Goal: Information Seeking & Learning: Find specific fact

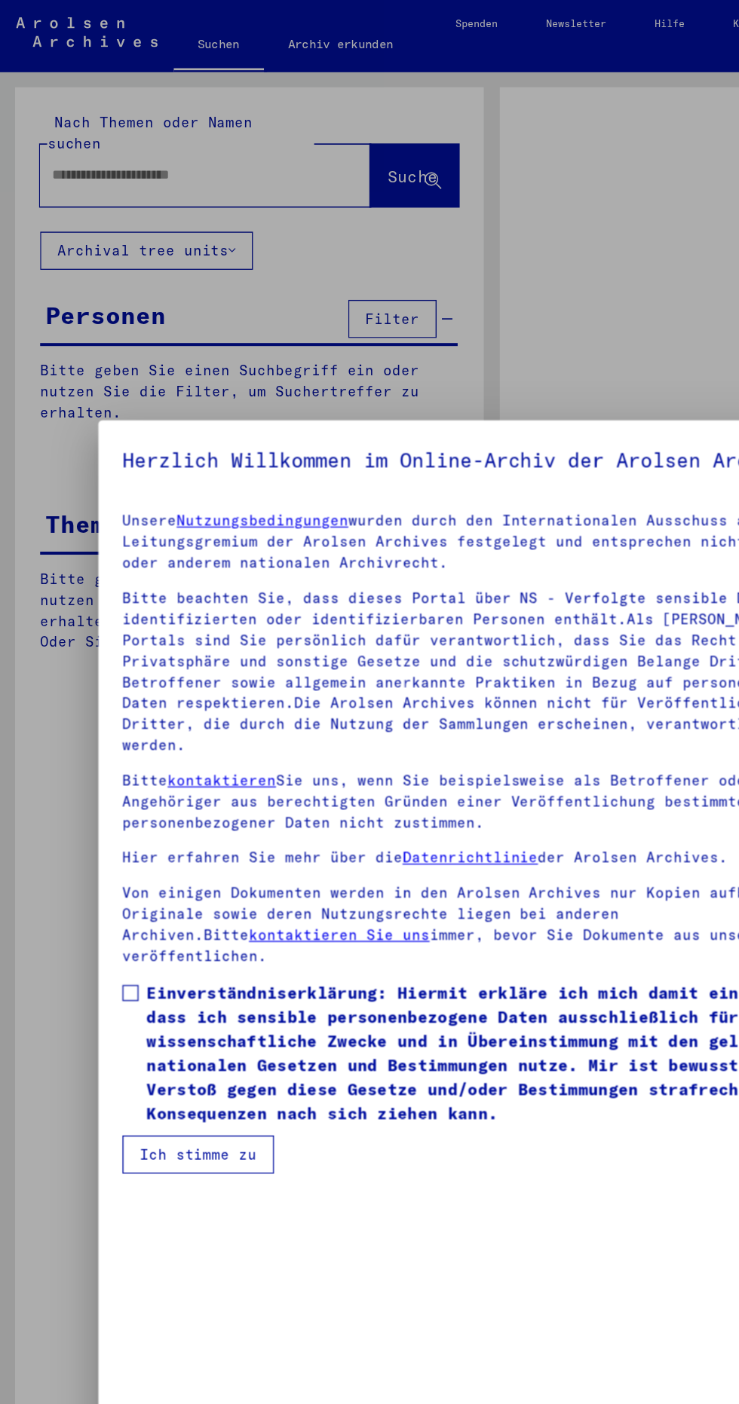
click at [301, 144] on div at bounding box center [369, 702] width 739 height 1404
type input "**********"
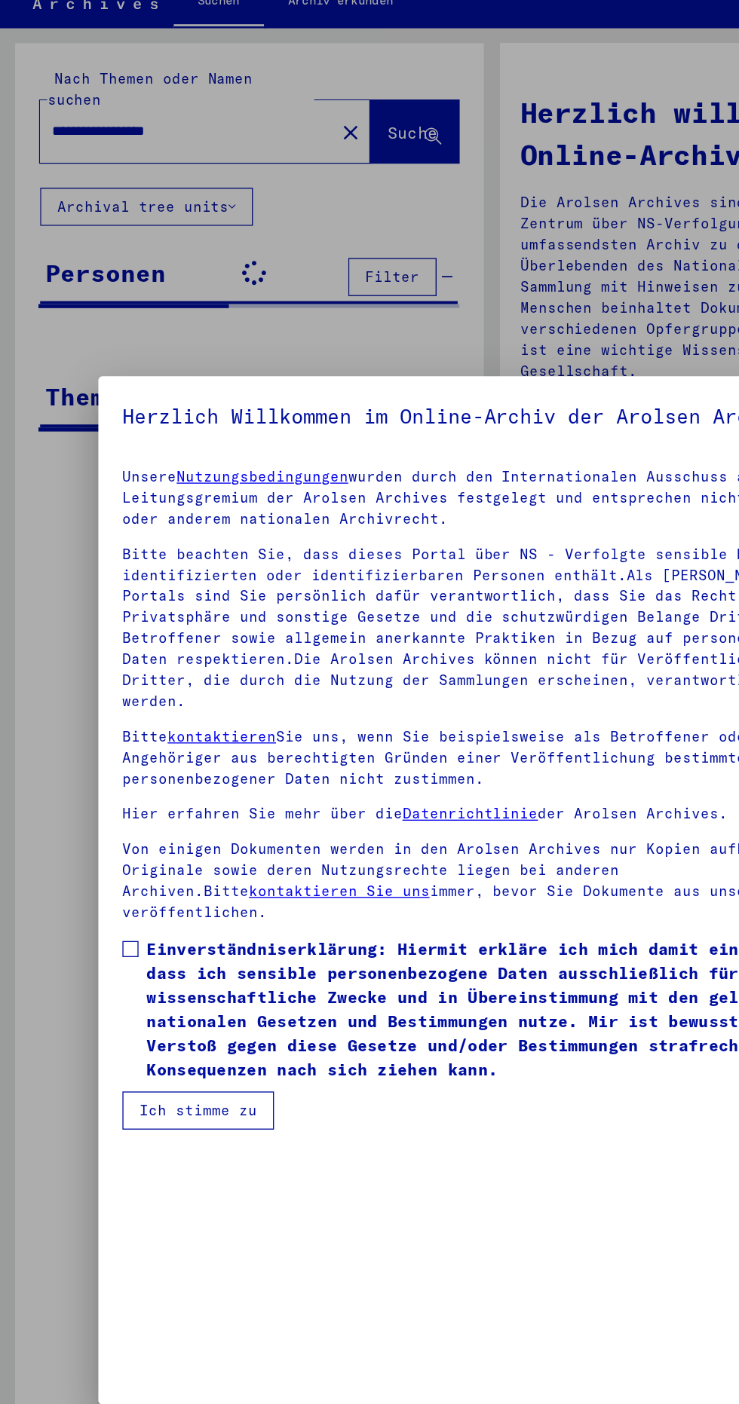
scroll to position [223, 0]
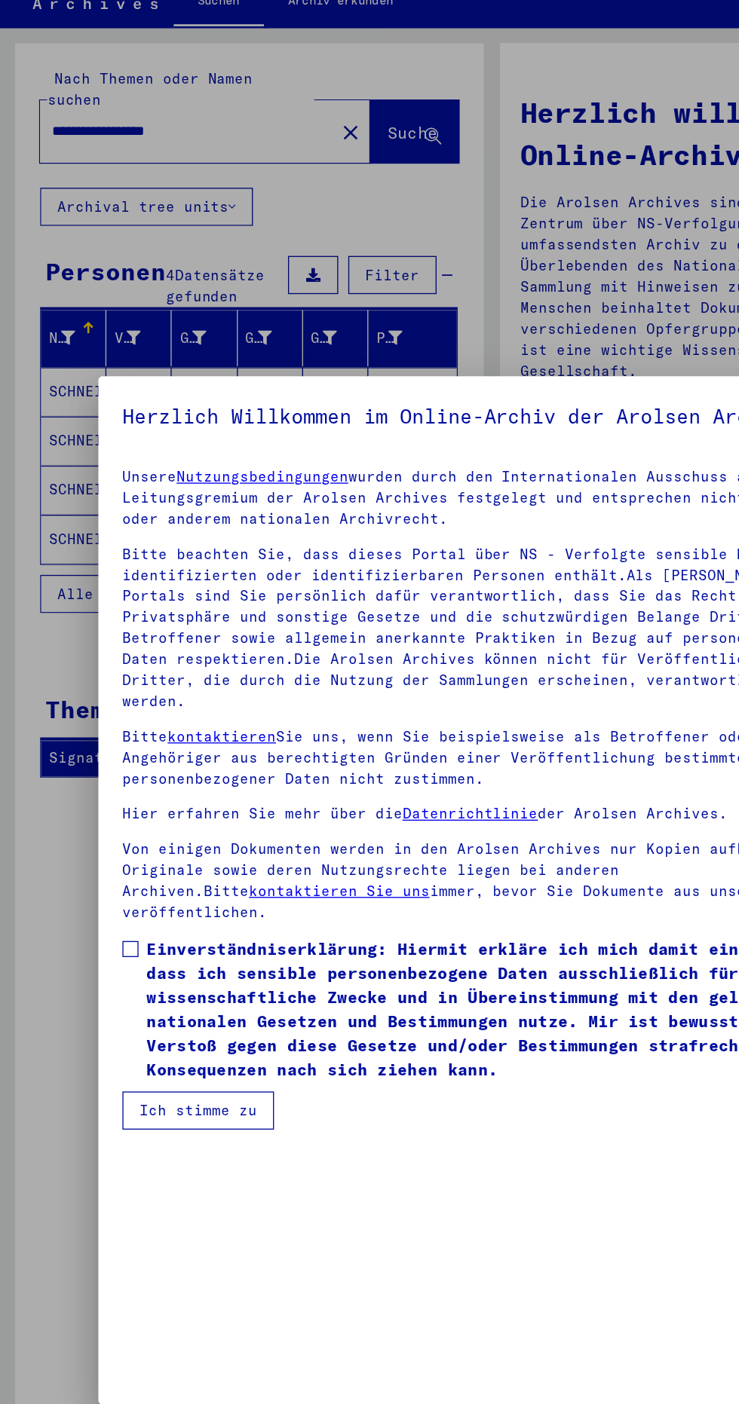
click at [66, 625] on div at bounding box center [369, 702] width 739 height 1404
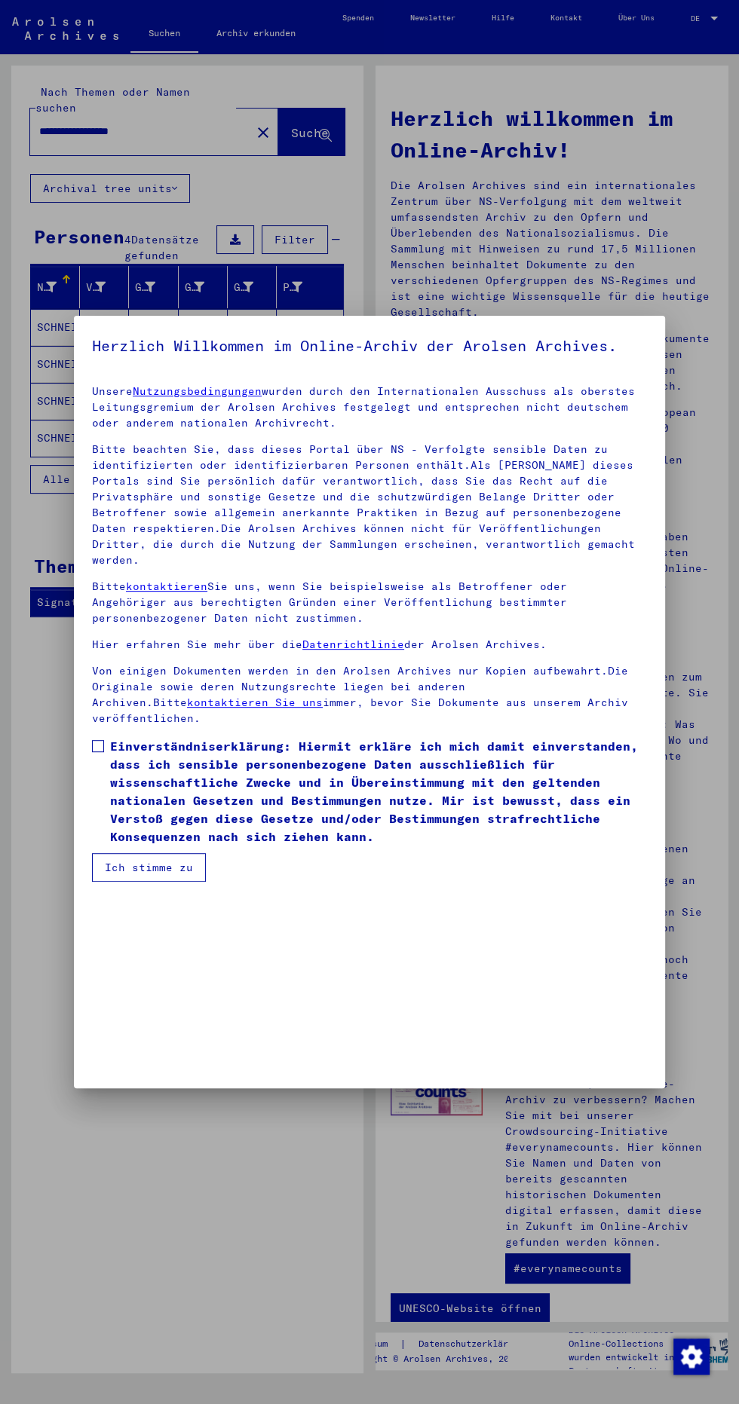
scroll to position [316, 0]
click at [164, 882] on button "Ich stimme zu" at bounding box center [149, 867] width 114 height 29
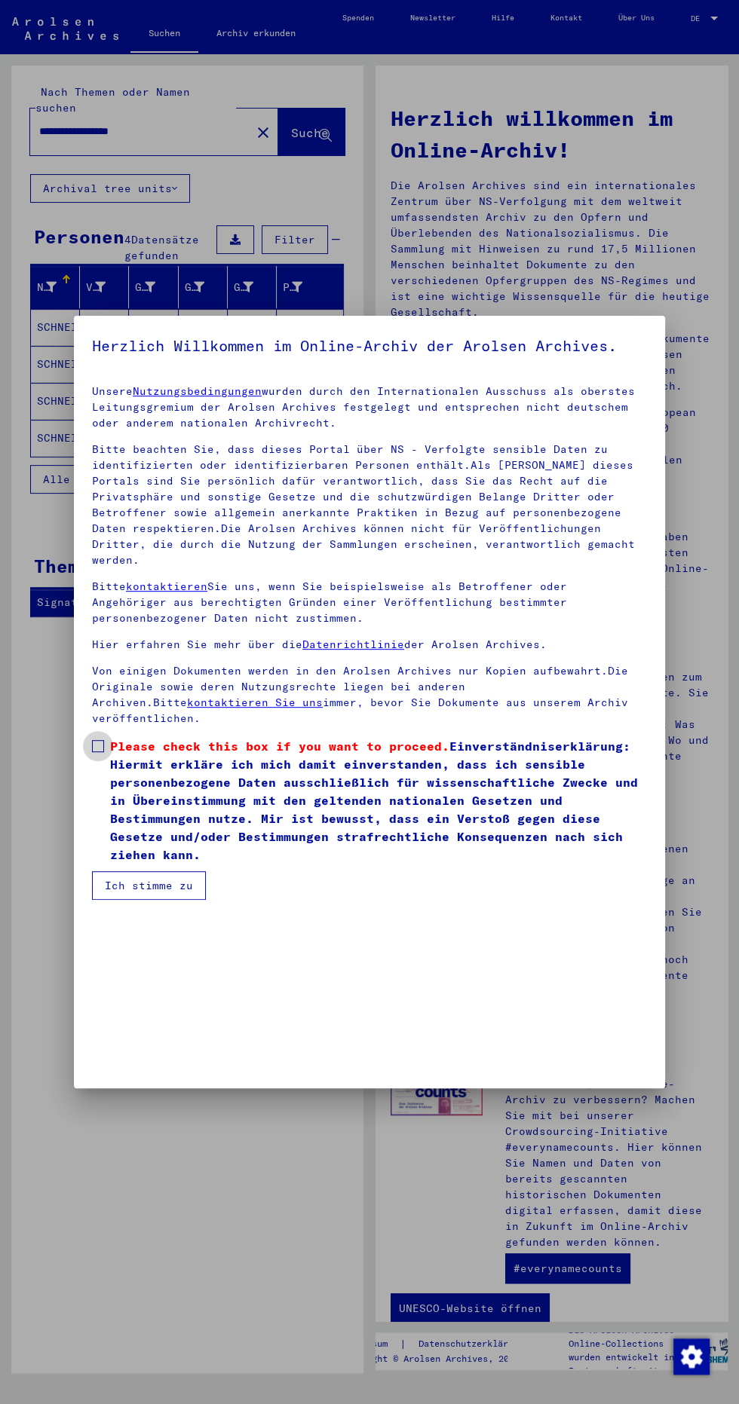
click at [100, 864] on label "Please check this box if you want to proceed. Einverständniserklärung: Hiermit …" at bounding box center [369, 800] width 555 height 127
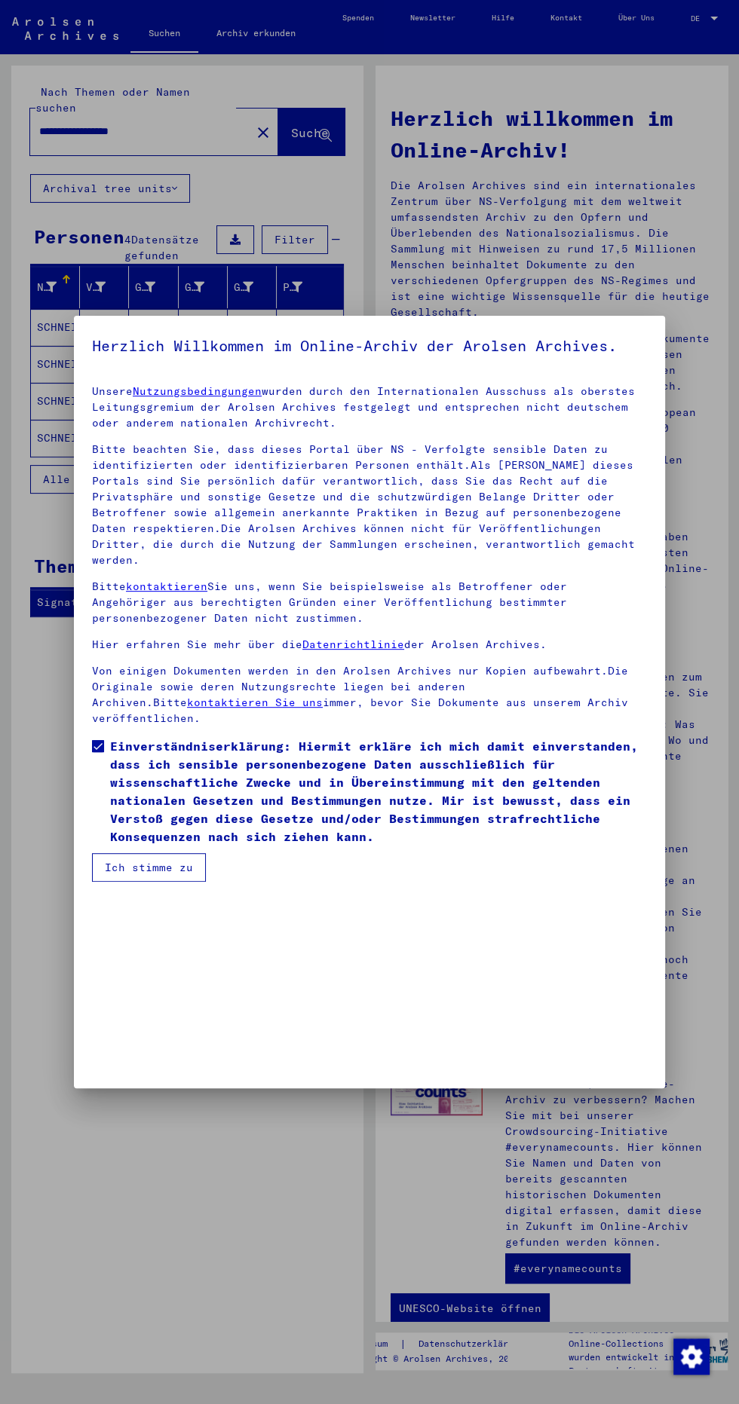
click at [151, 882] on button "Ich stimme zu" at bounding box center [149, 867] width 114 height 29
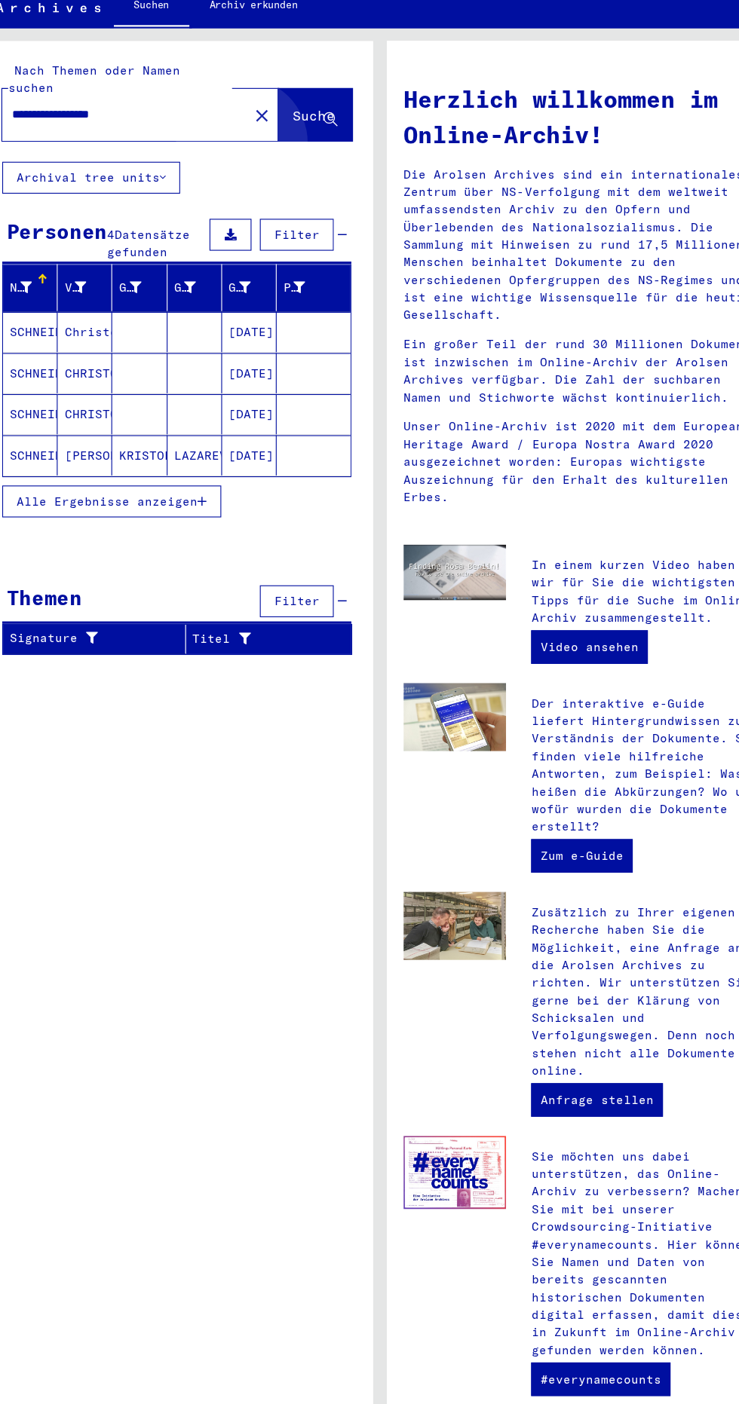
scroll to position [7, 0]
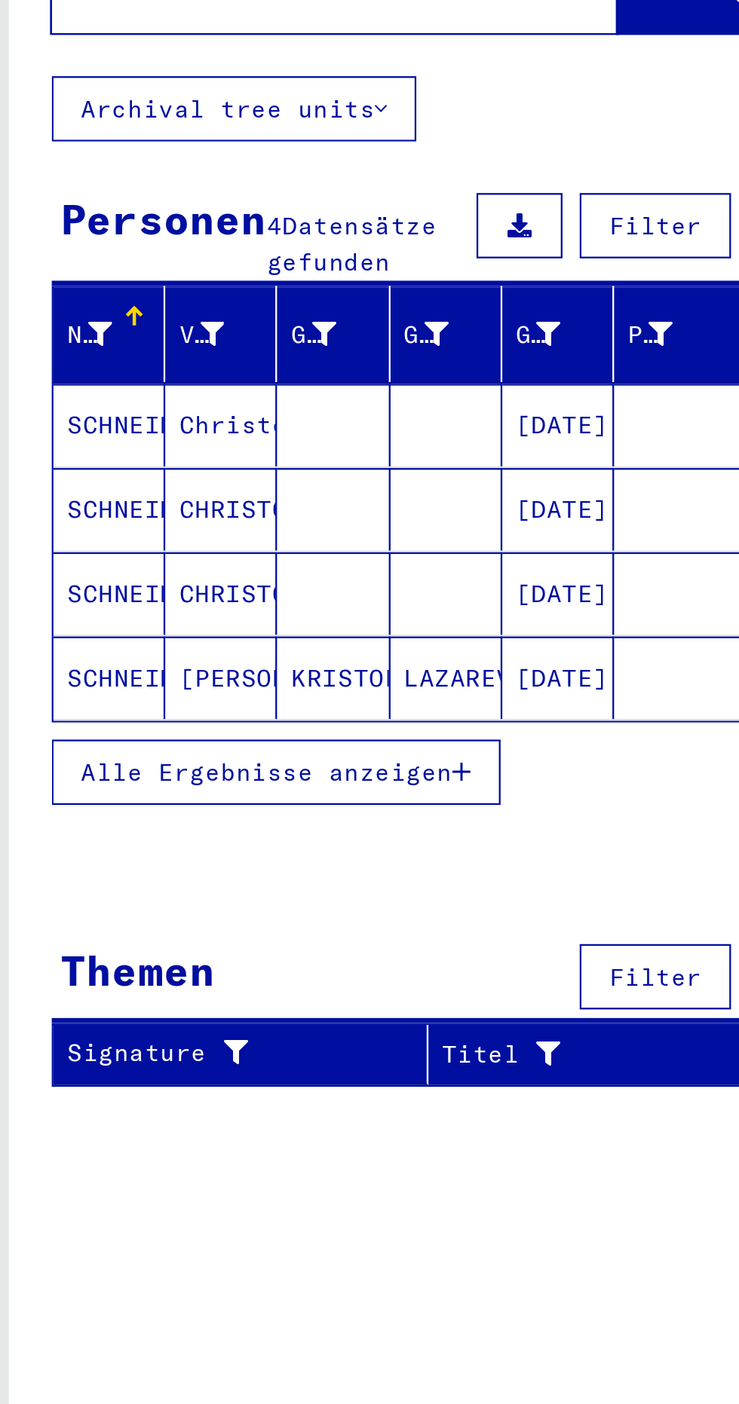
click at [197, 420] on mat-cell "LAZAREVO" at bounding box center [203, 438] width 49 height 36
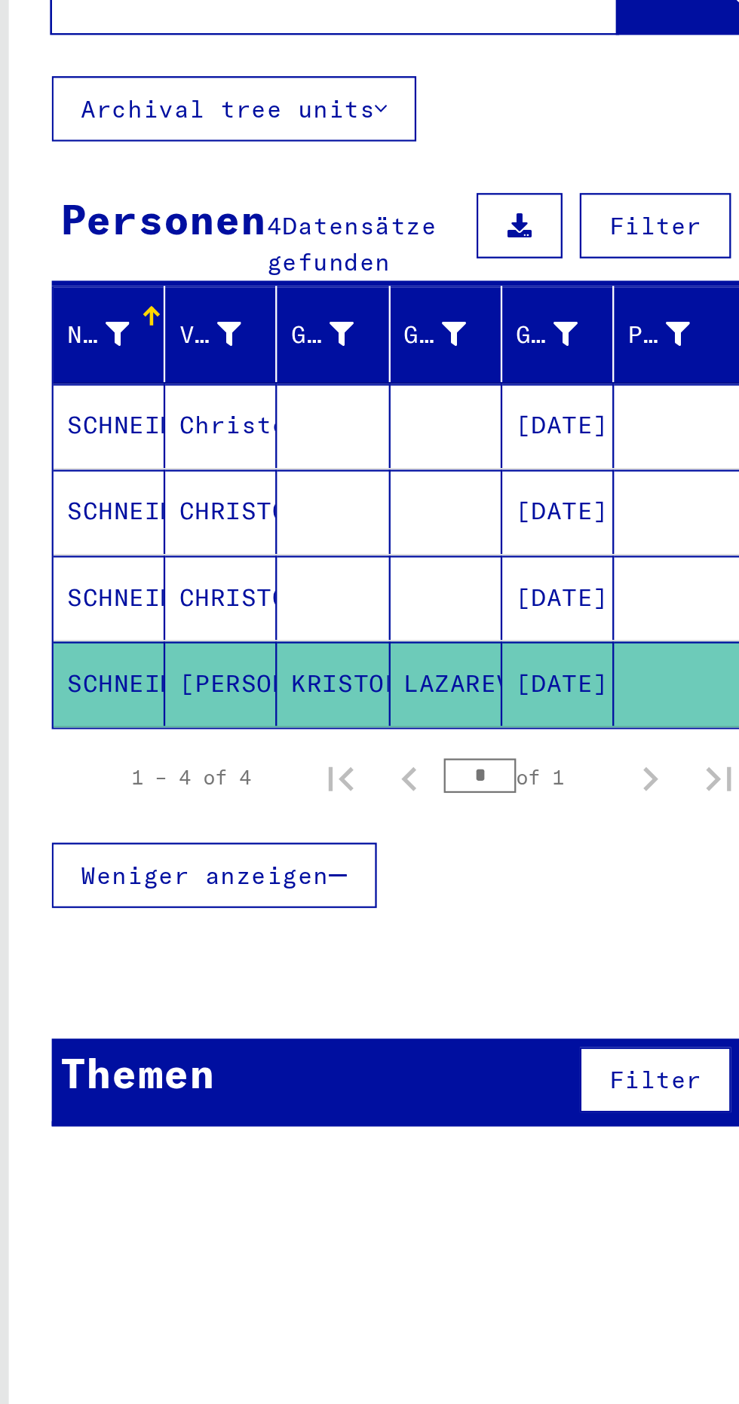
click at [74, 422] on mat-cell "SCHNEIDER" at bounding box center [55, 440] width 49 height 37
click at [177, 422] on mat-cell "KRISTOF" at bounding box center [153, 440] width 49 height 37
click at [97, 309] on mat-cell "Christof" at bounding box center [104, 327] width 49 height 37
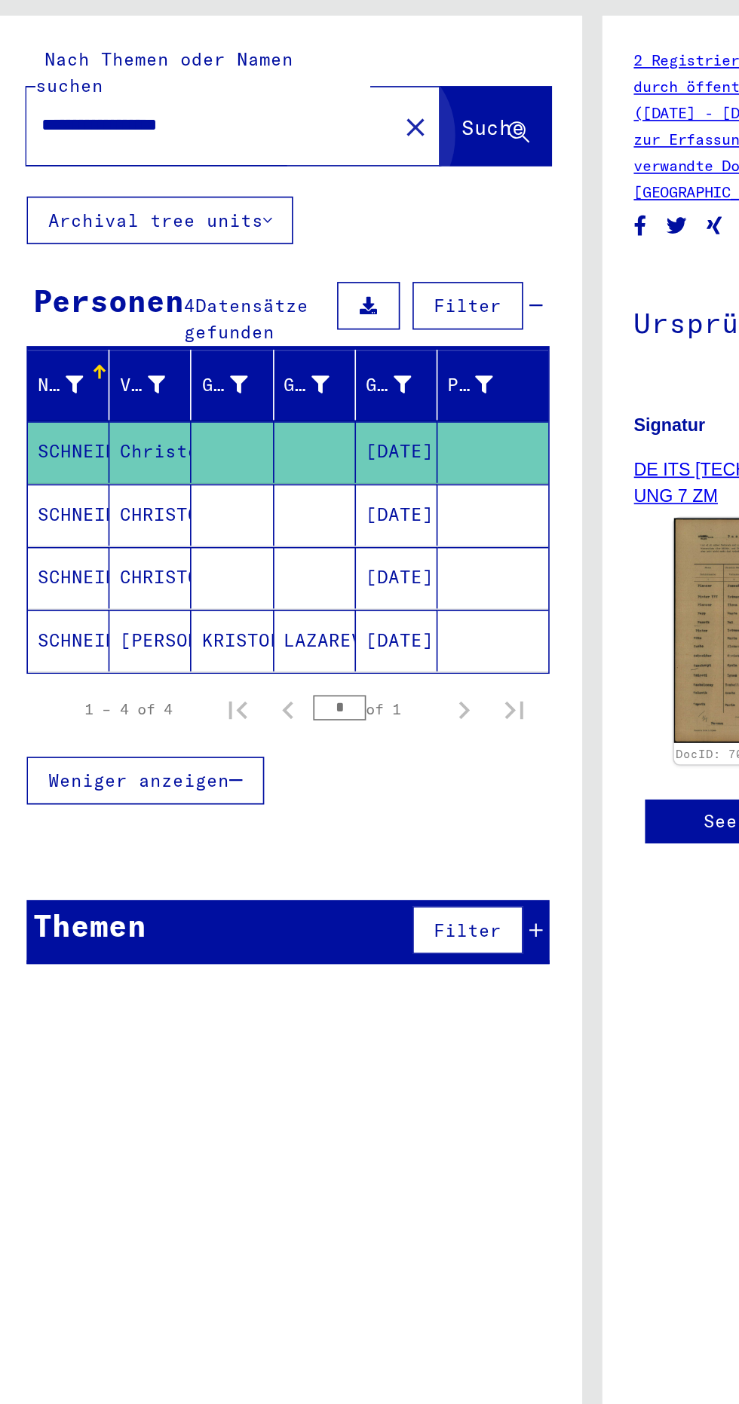
scroll to position [11, 2]
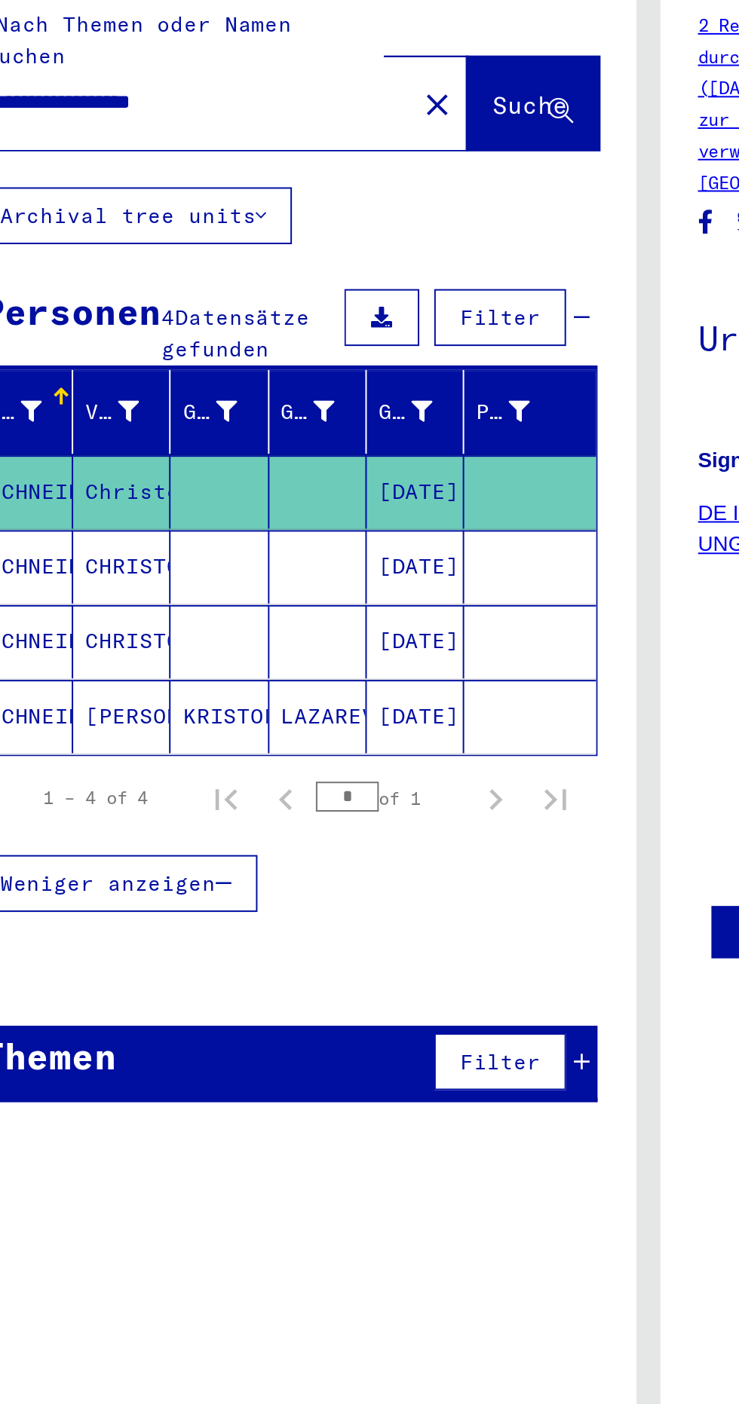
click at [239, 234] on icon at bounding box center [235, 239] width 11 height 11
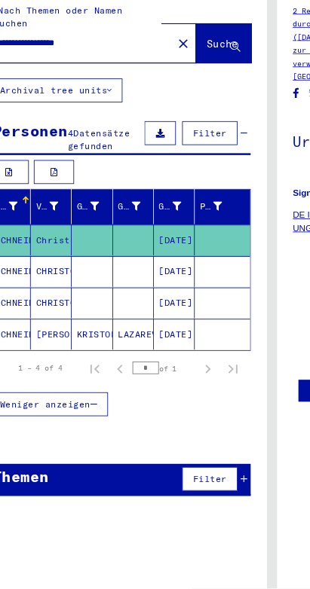
scroll to position [11, 0]
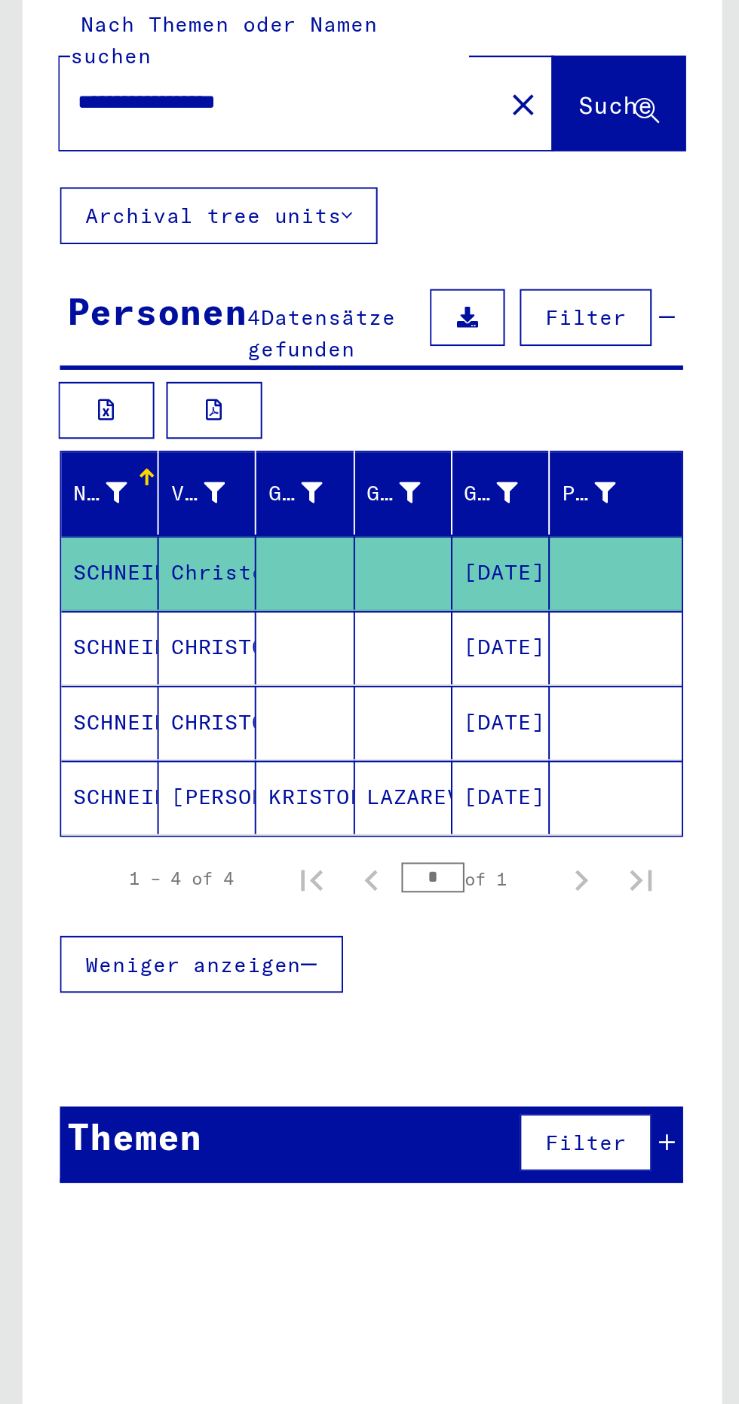
click at [288, 351] on mat-cell at bounding box center [310, 368] width 66 height 37
click at [94, 350] on mat-cell "Christof" at bounding box center [104, 368] width 49 height 37
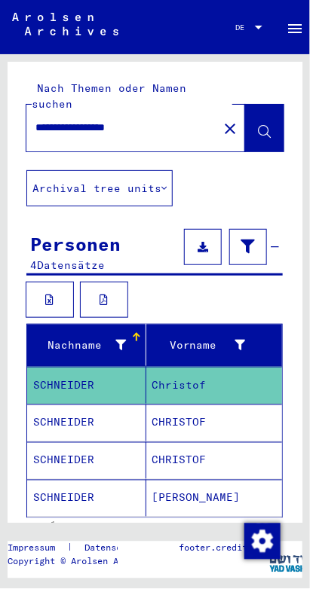
scroll to position [0, 0]
